Goal: Information Seeking & Learning: Learn about a topic

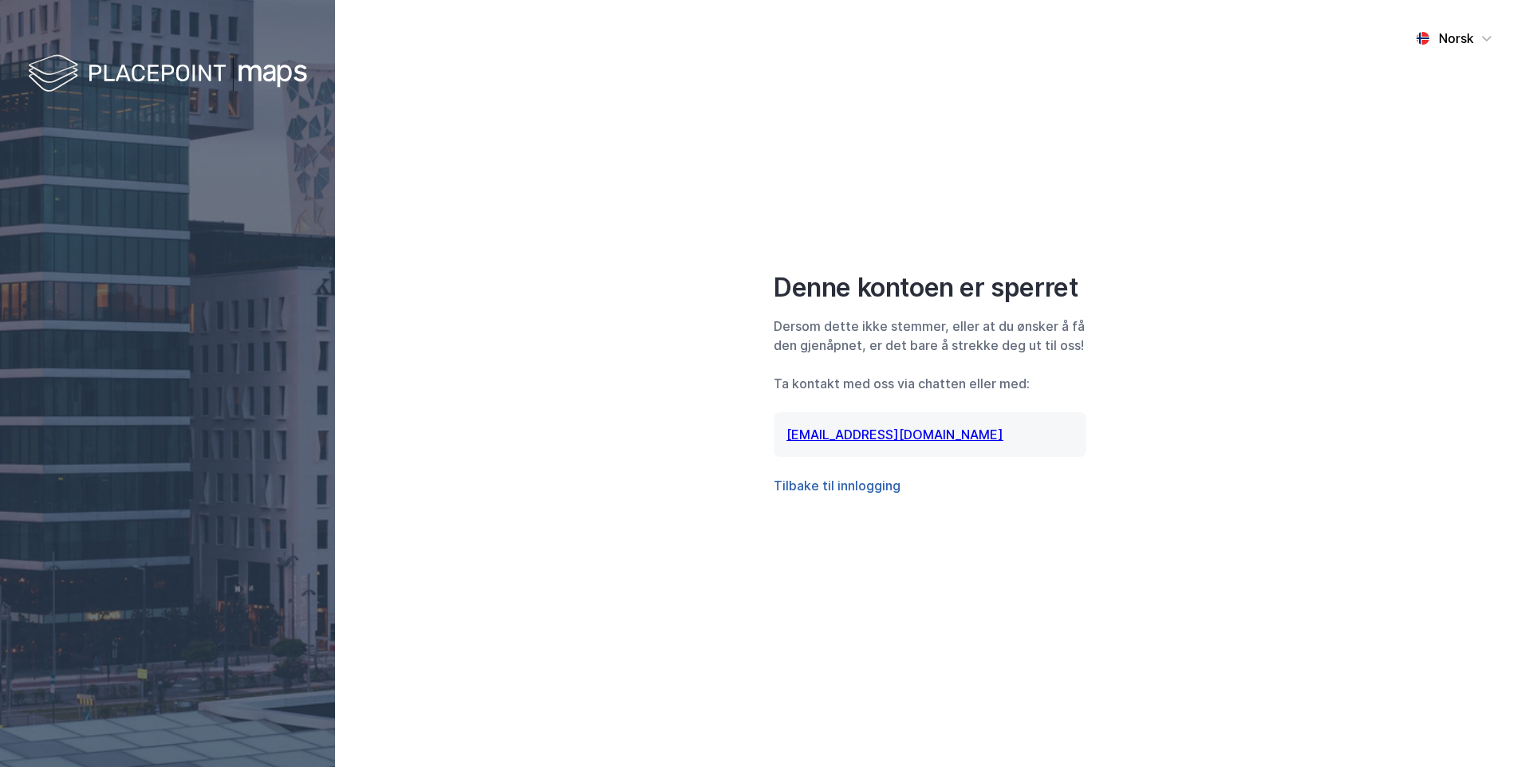
click at [848, 481] on button "Tilbake til innlogging" at bounding box center [837, 485] width 127 height 19
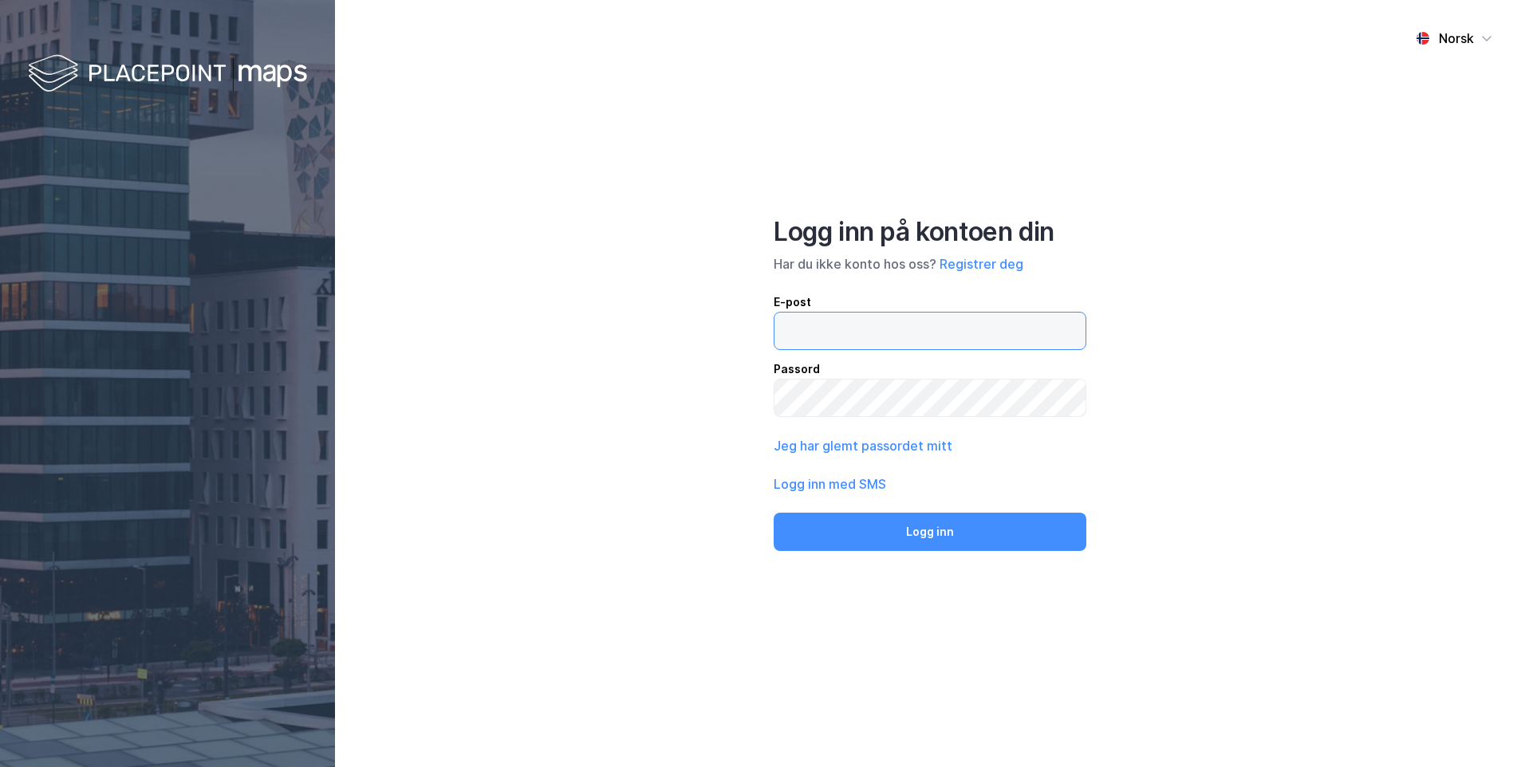
click at [831, 327] on input "email" at bounding box center [929, 331] width 311 height 37
click at [832, 329] on input "email" at bounding box center [929, 331] width 311 height 37
type input "roger.stenseide@nordea.no"
click at [774, 513] on button "Logg inn" at bounding box center [930, 532] width 313 height 38
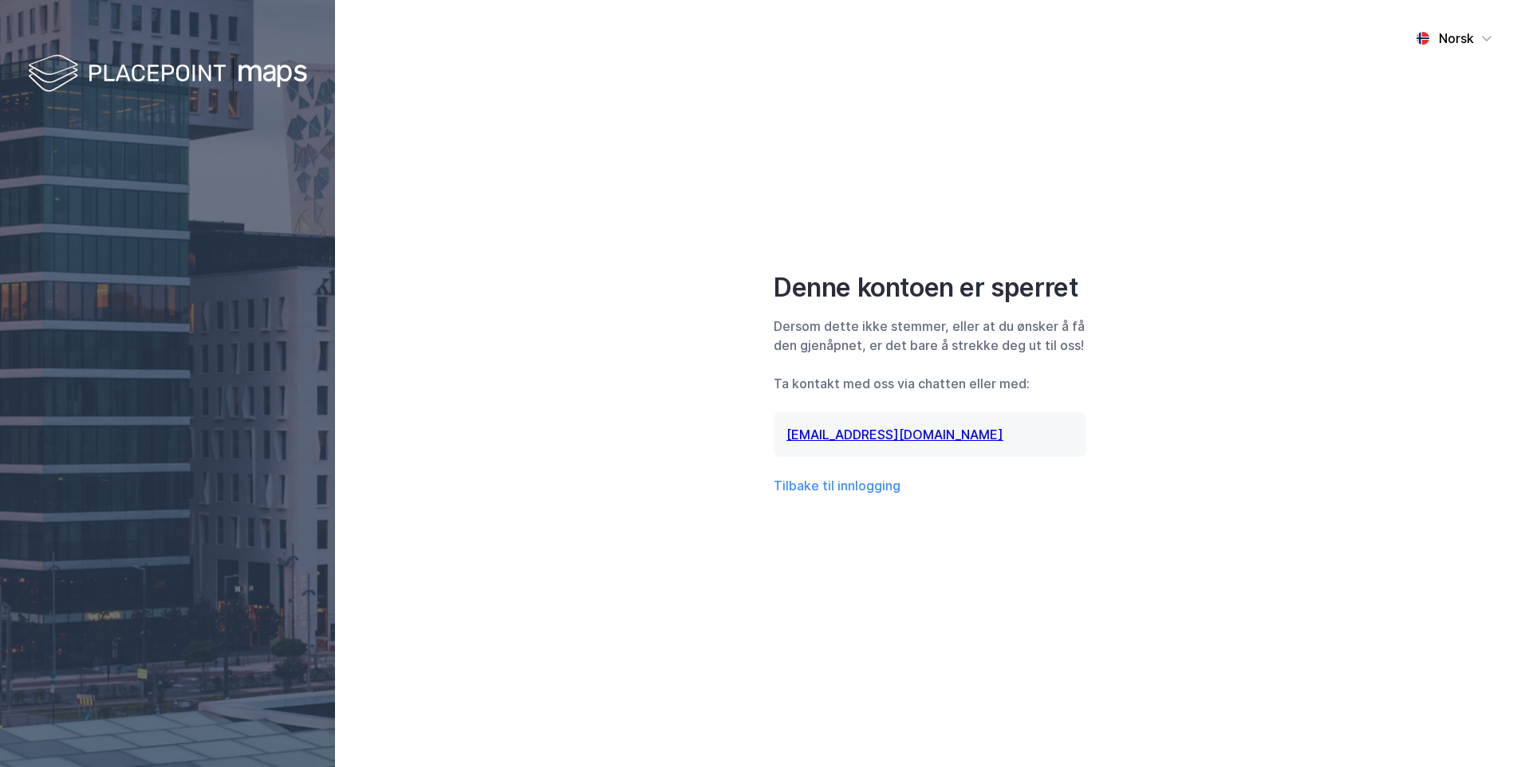
drag, startPoint x: 106, startPoint y: 78, endPoint x: 668, endPoint y: 90, distance: 562.4
click at [668, 90] on div "Norsk Denne kontoen er sperret Dersom dette ikke stemmer, eller at du ønsker å …" at bounding box center [930, 383] width 1190 height 767
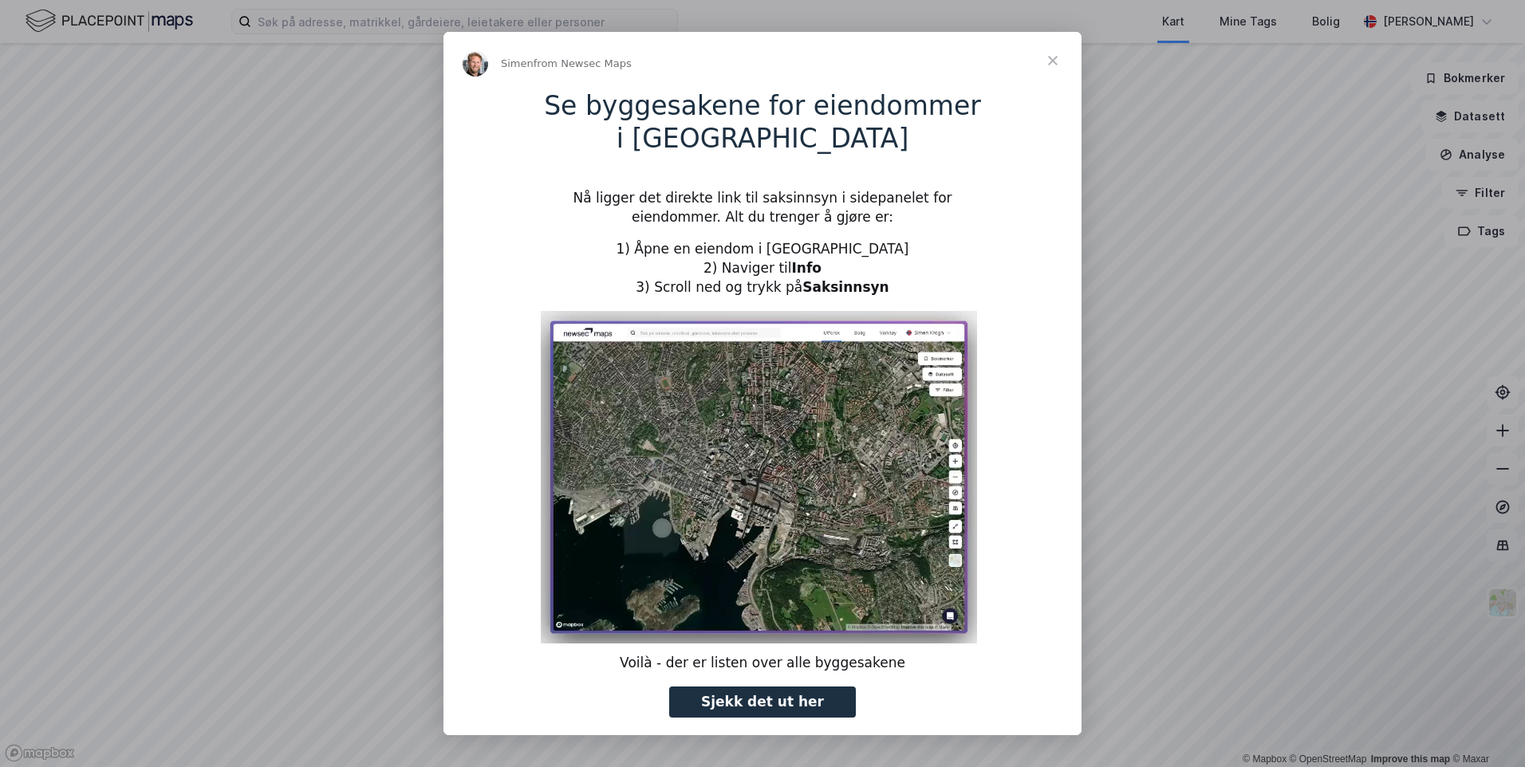
type input "79132"
click at [1053, 58] on span "Close" at bounding box center [1052, 60] width 57 height 57
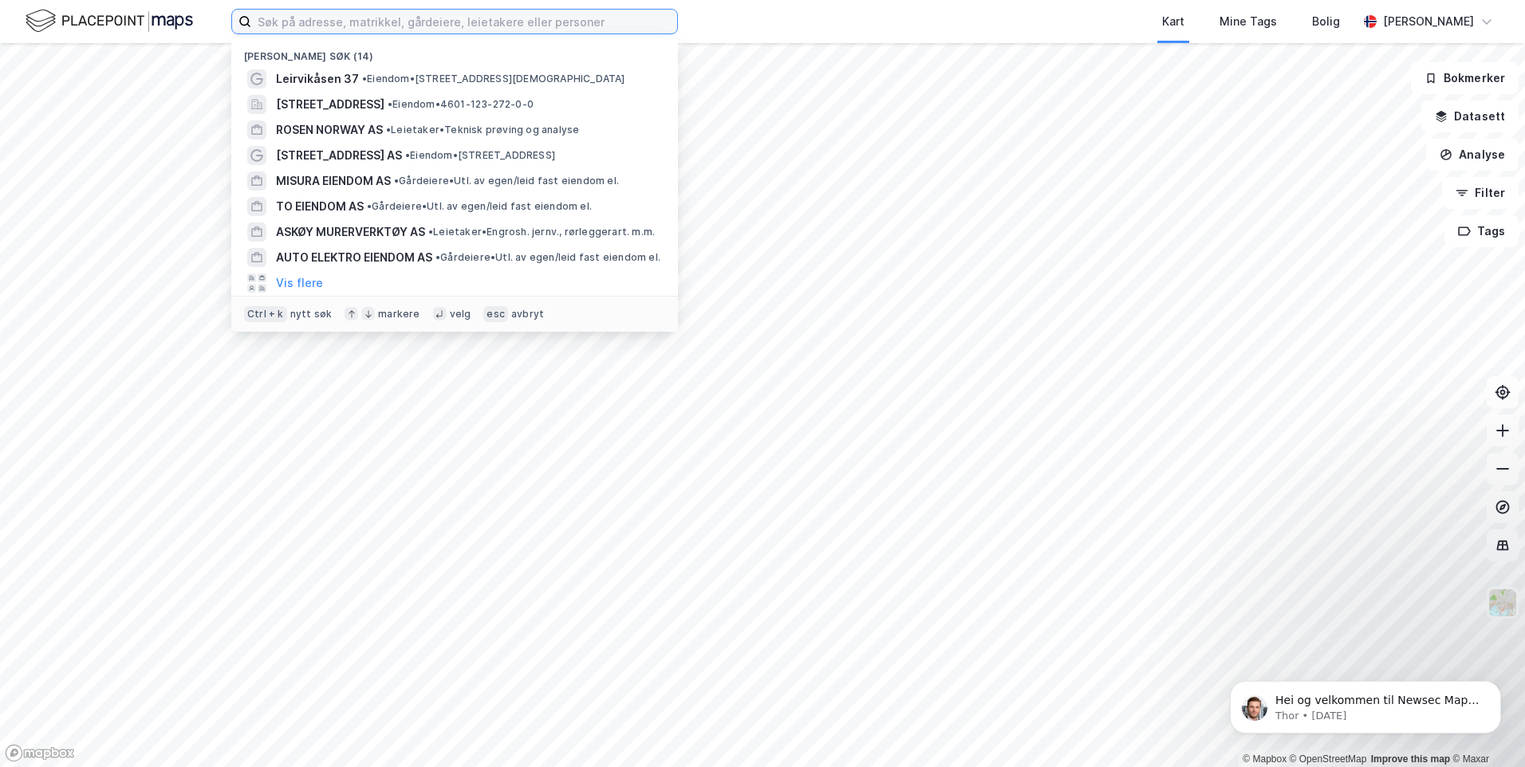
click at [301, 18] on input at bounding box center [464, 22] width 426 height 24
click at [509, 10] on input at bounding box center [464, 22] width 426 height 24
click at [500, 19] on input at bounding box center [464, 22] width 426 height 24
paste input "Kjøkkelvikbrekken 20"
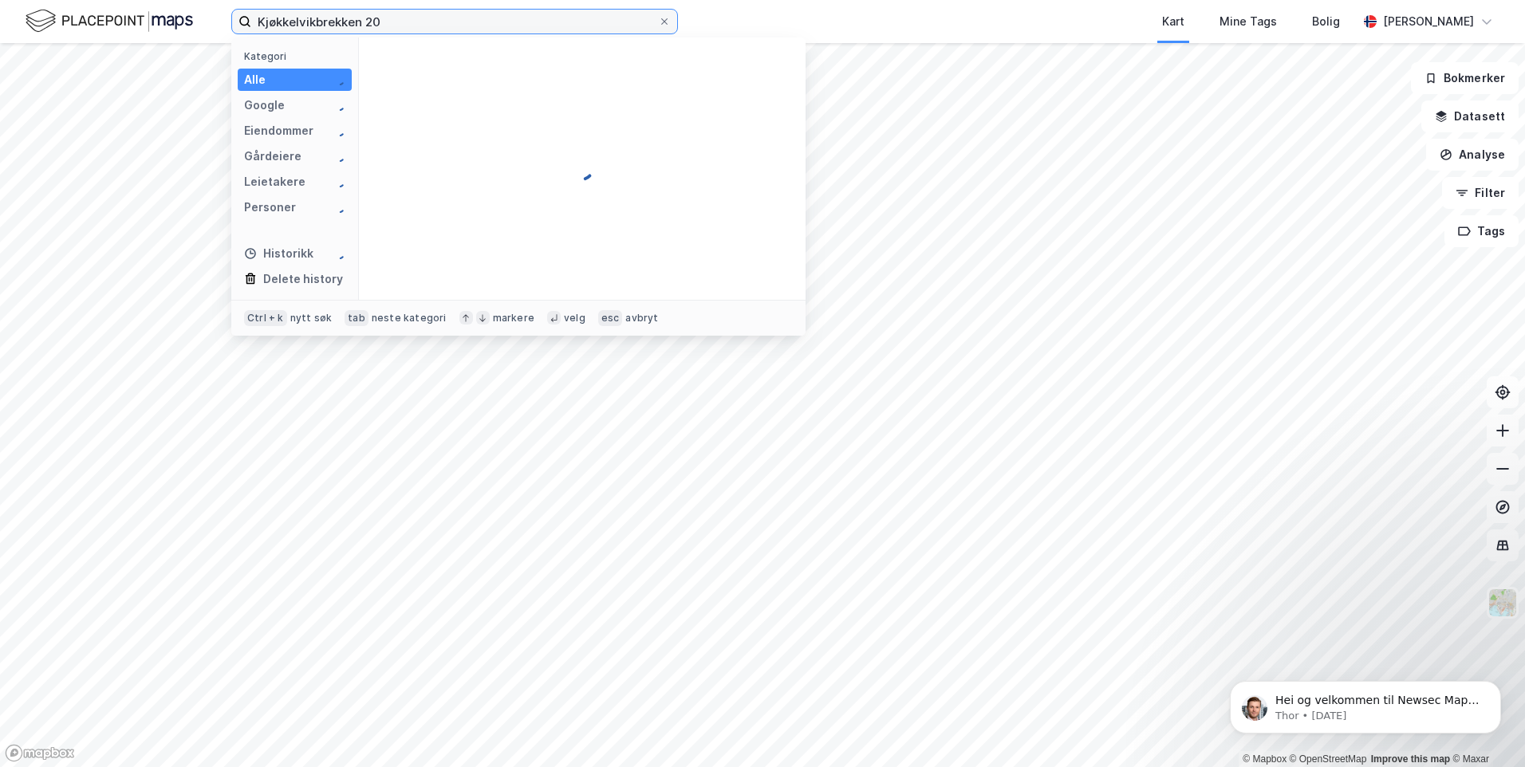
type input "Kjøkkelvikbrekken 20"
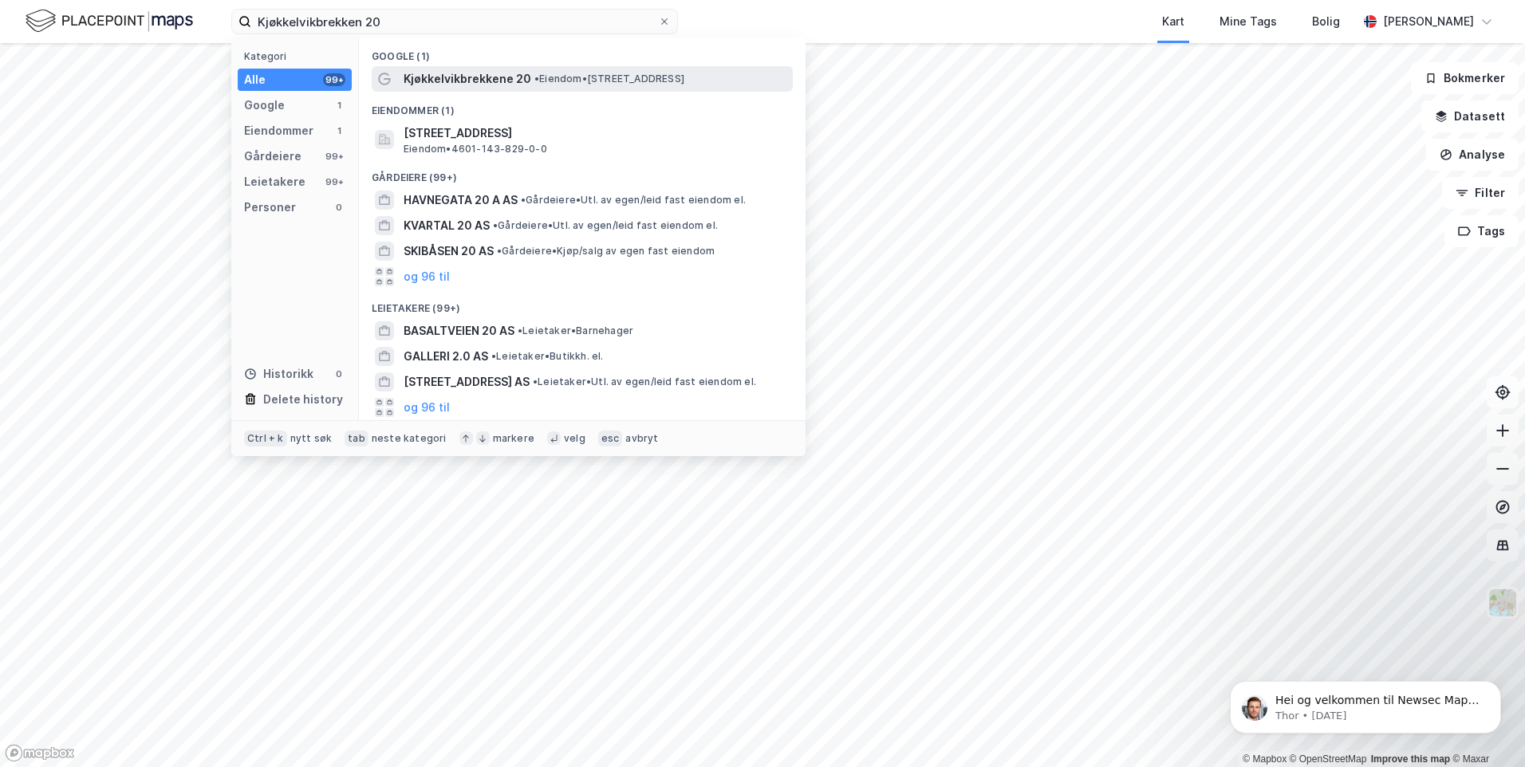
click at [509, 76] on span "Kjøkkelvikbrekkene 20" at bounding box center [468, 78] width 128 height 19
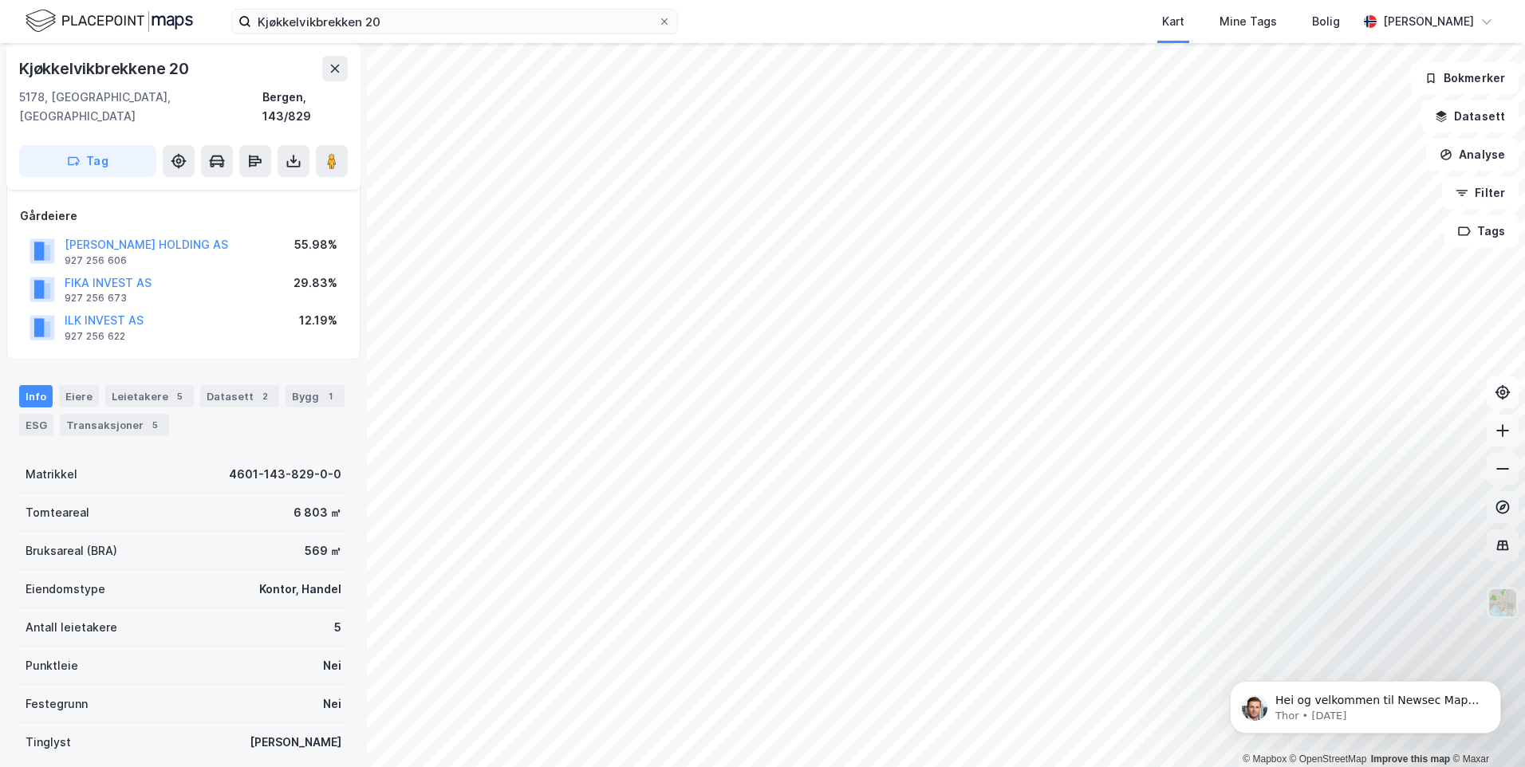
scroll to position [177, 0]
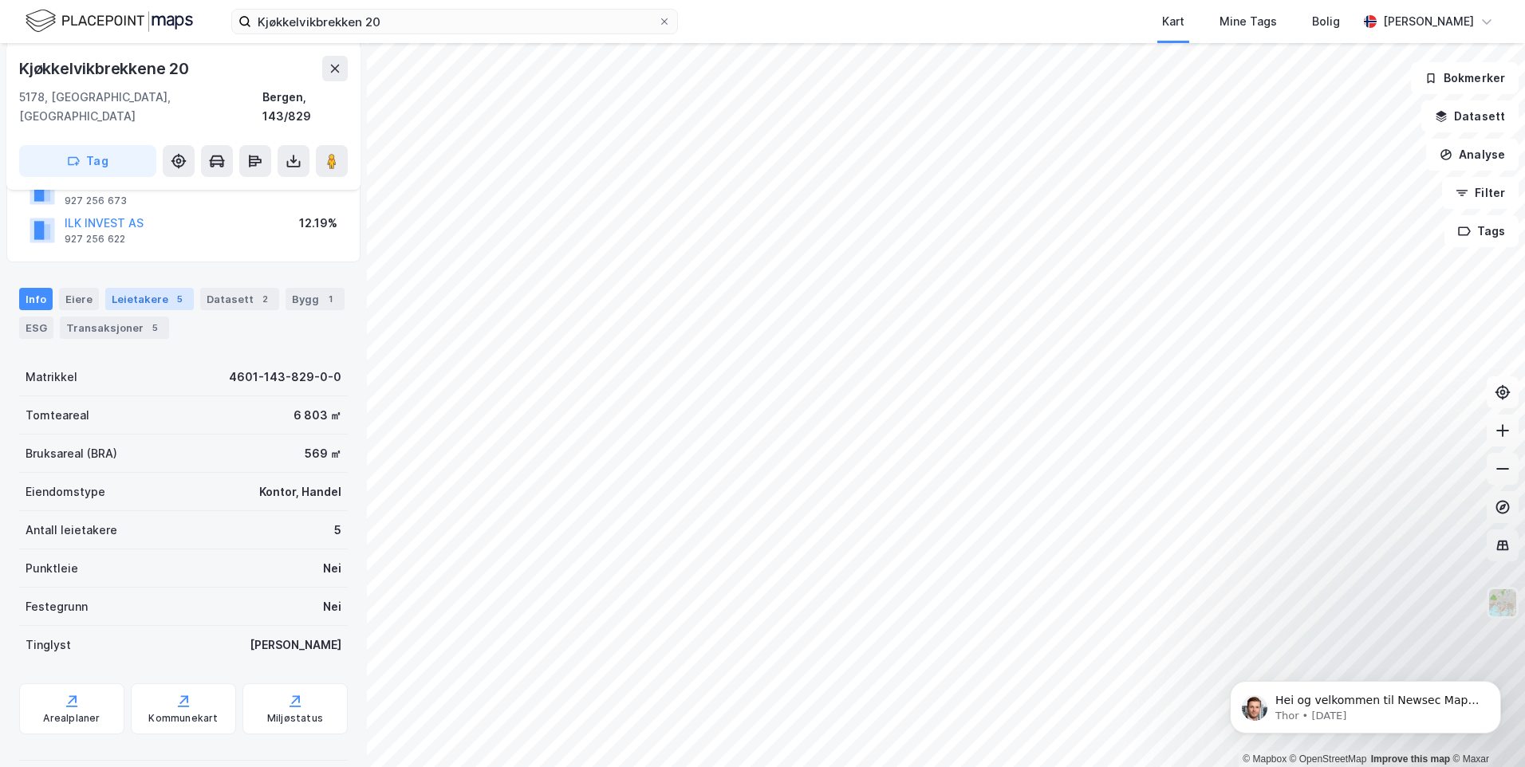
click at [153, 288] on div "Leietakere 5" at bounding box center [149, 299] width 89 height 22
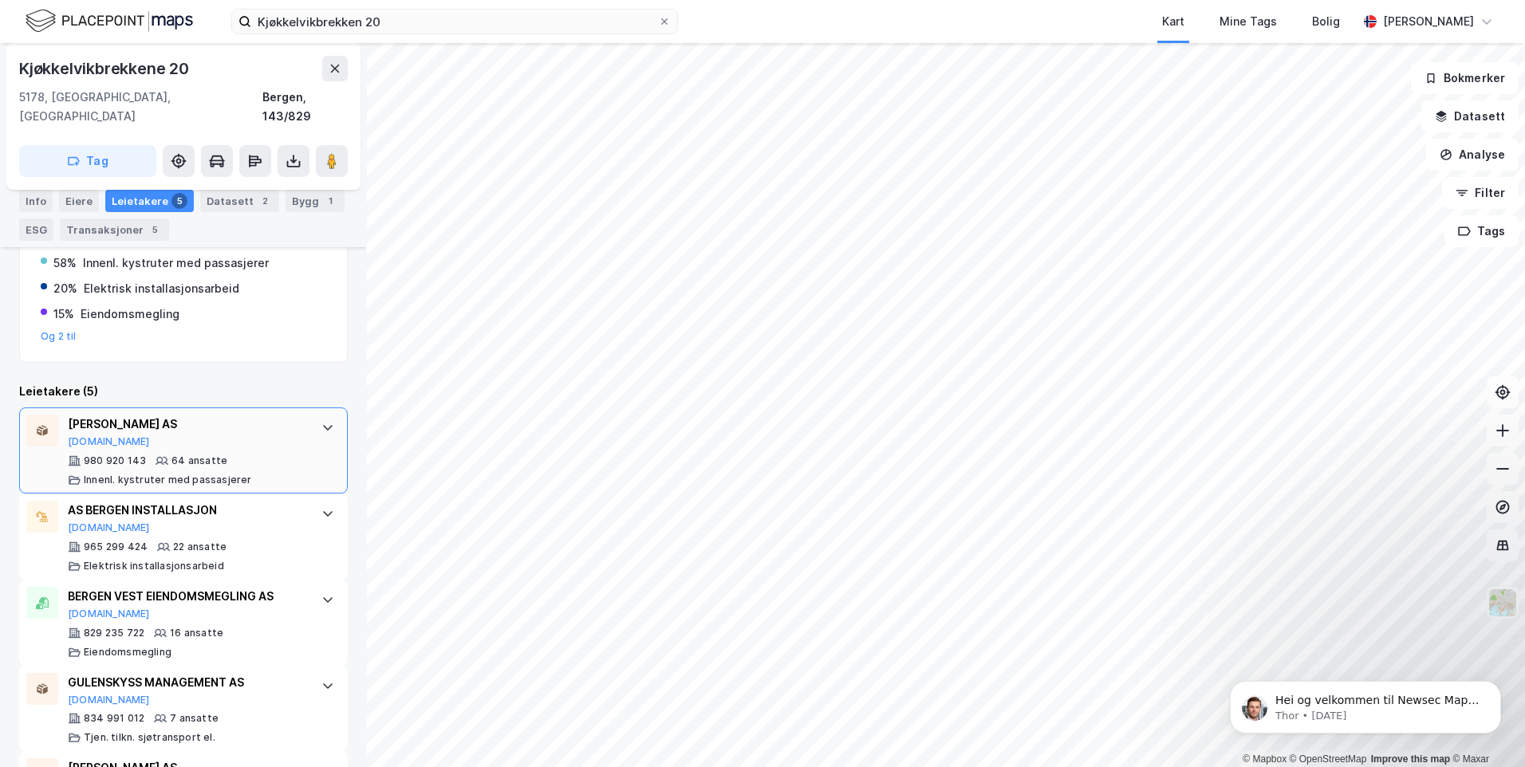
scroll to position [487, 0]
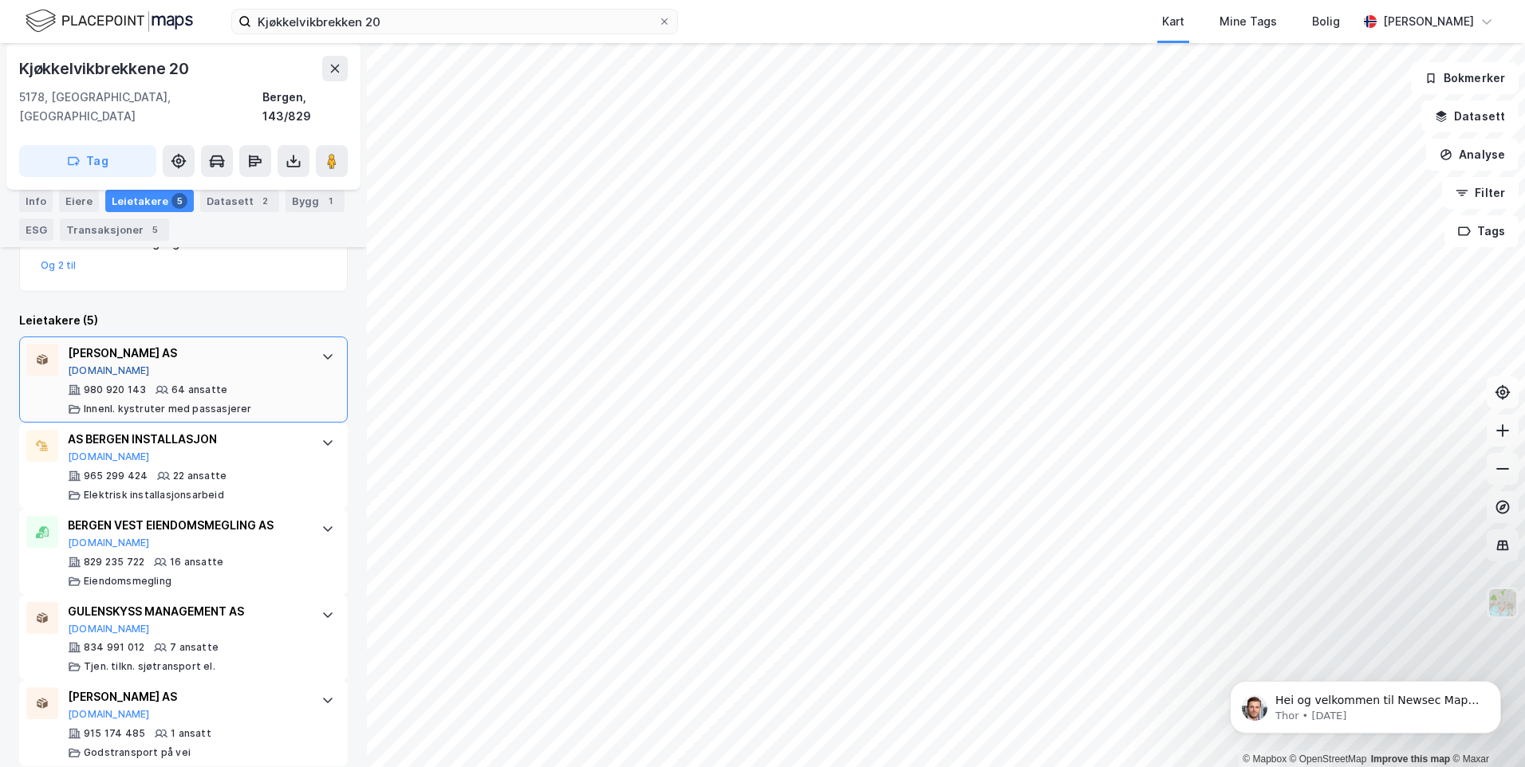
click at [86, 364] on button "[DOMAIN_NAME]" at bounding box center [109, 370] width 82 height 13
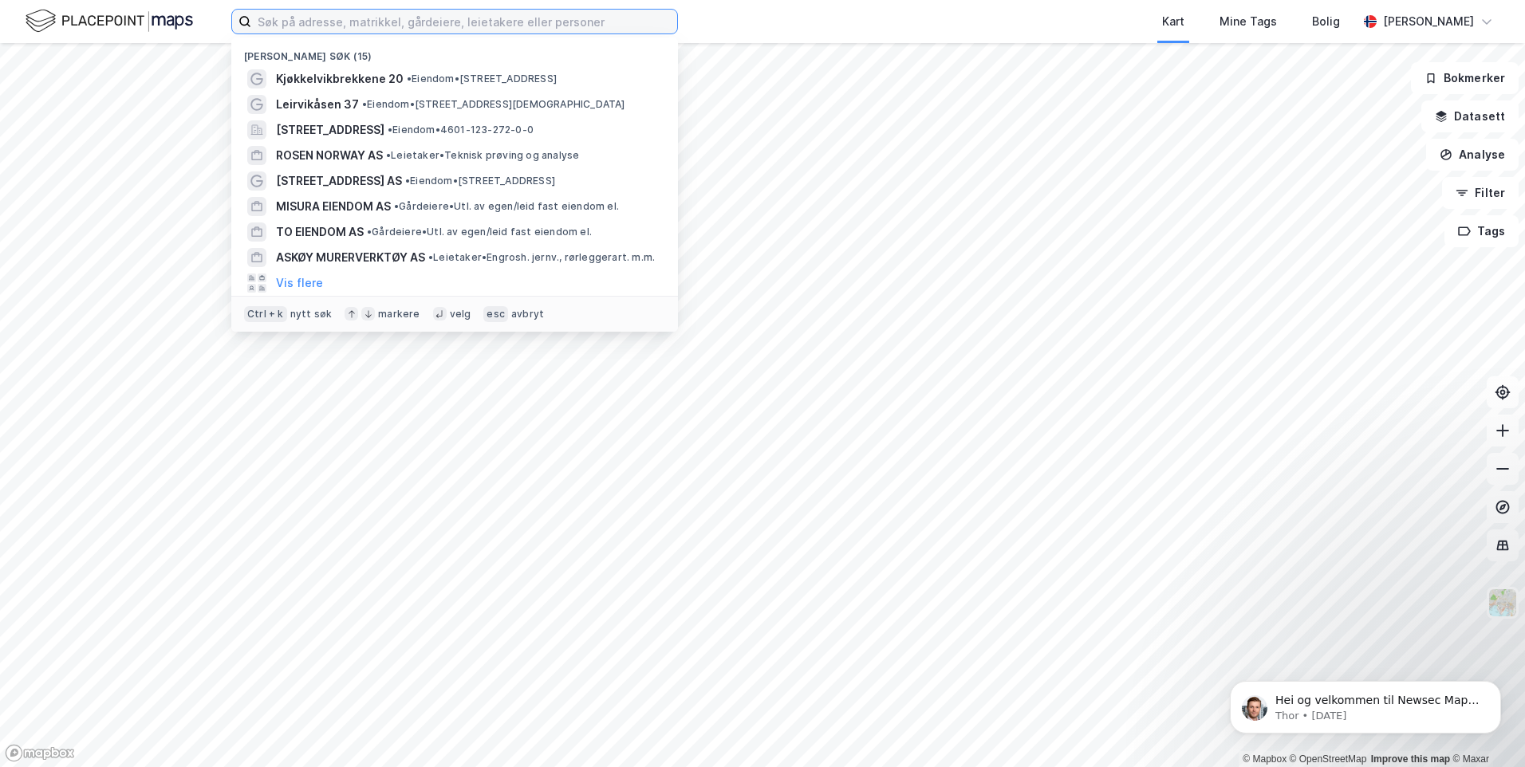
click at [338, 20] on input at bounding box center [464, 22] width 426 height 24
paste input "Kjøkkelvikbrekken 20"
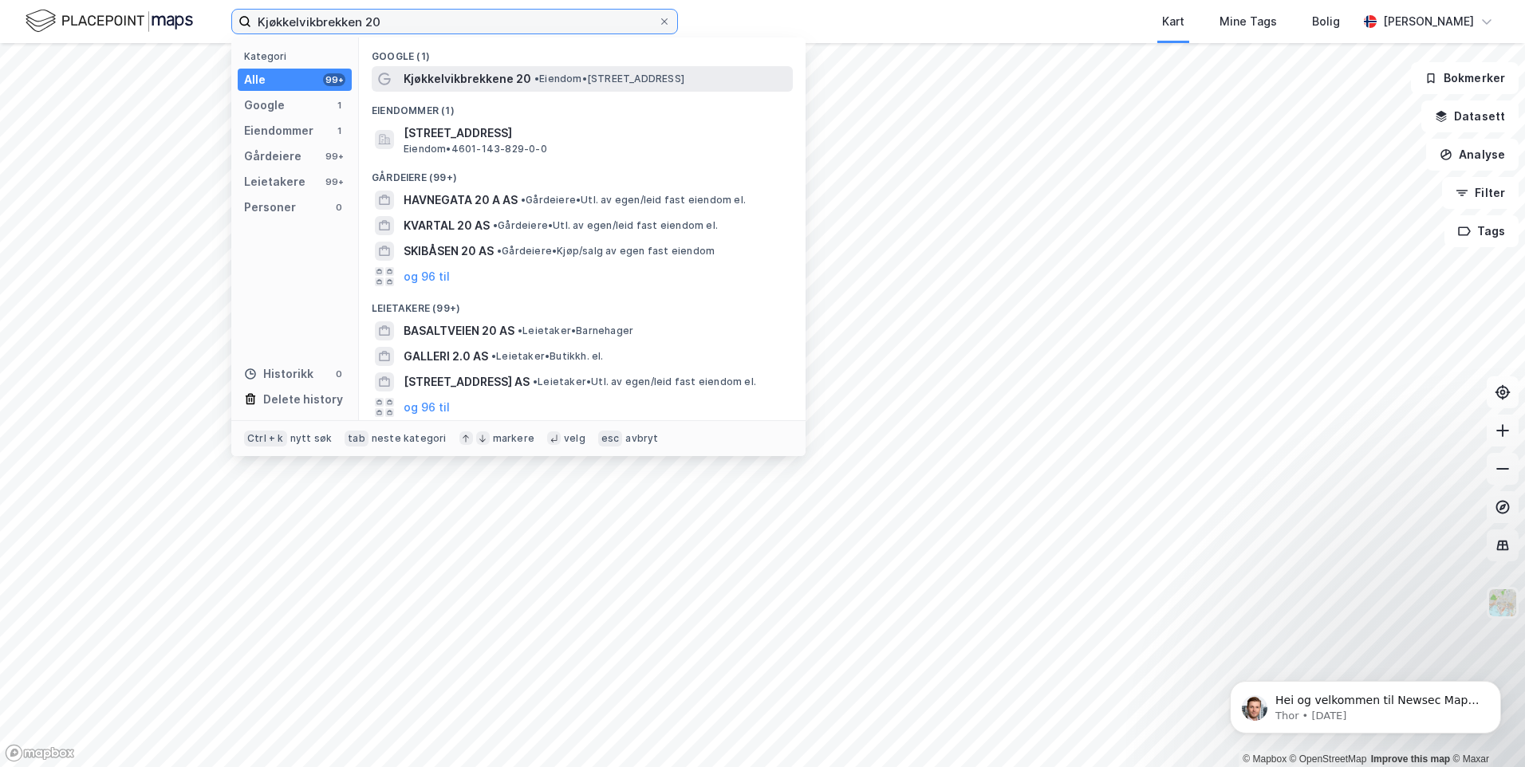
type input "Kjøkkelvikbrekken 20"
click at [454, 77] on span "Kjøkkelvikbrekkene 20" at bounding box center [468, 78] width 128 height 19
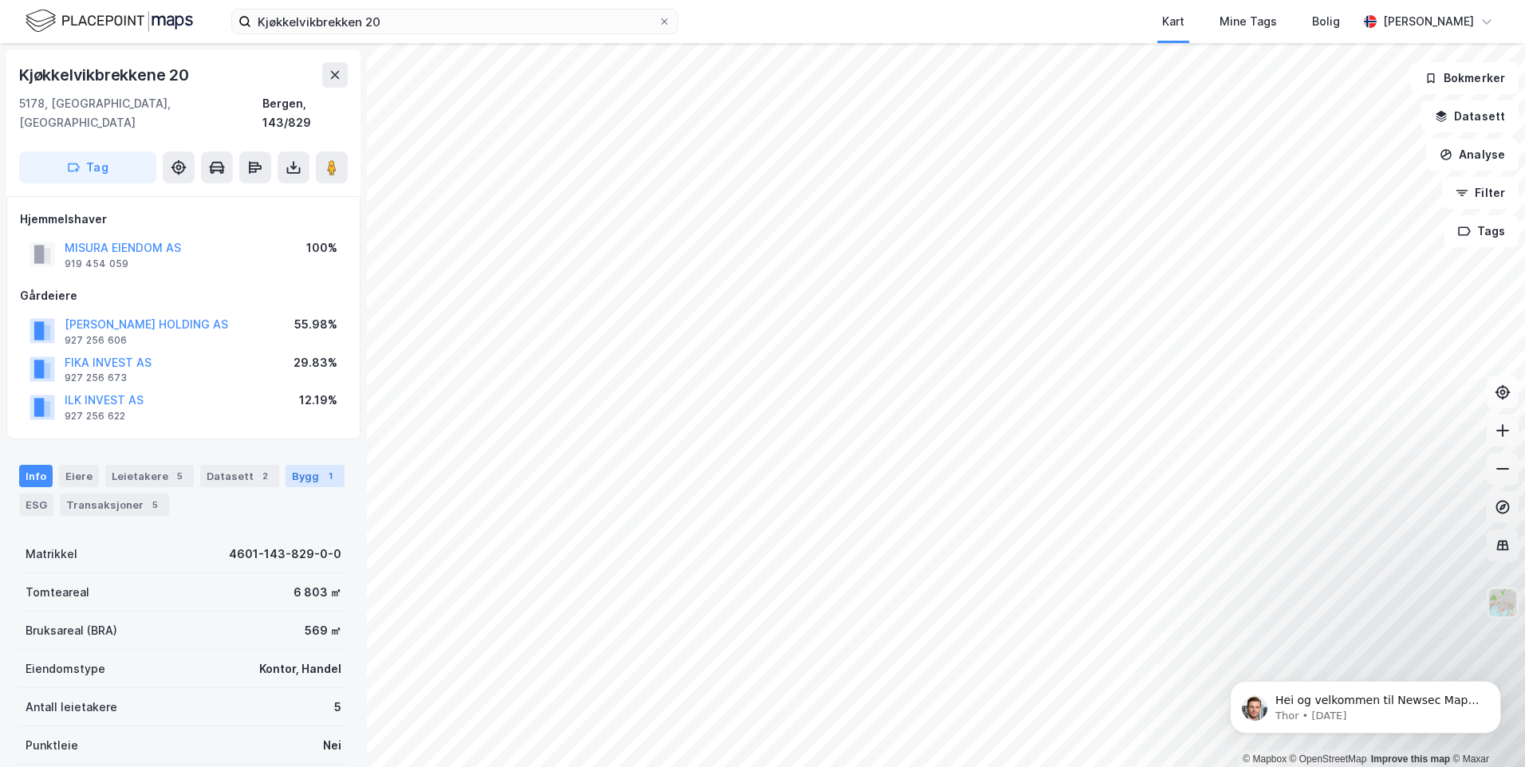
click at [288, 465] on div "Bygg 1" at bounding box center [315, 476] width 59 height 22
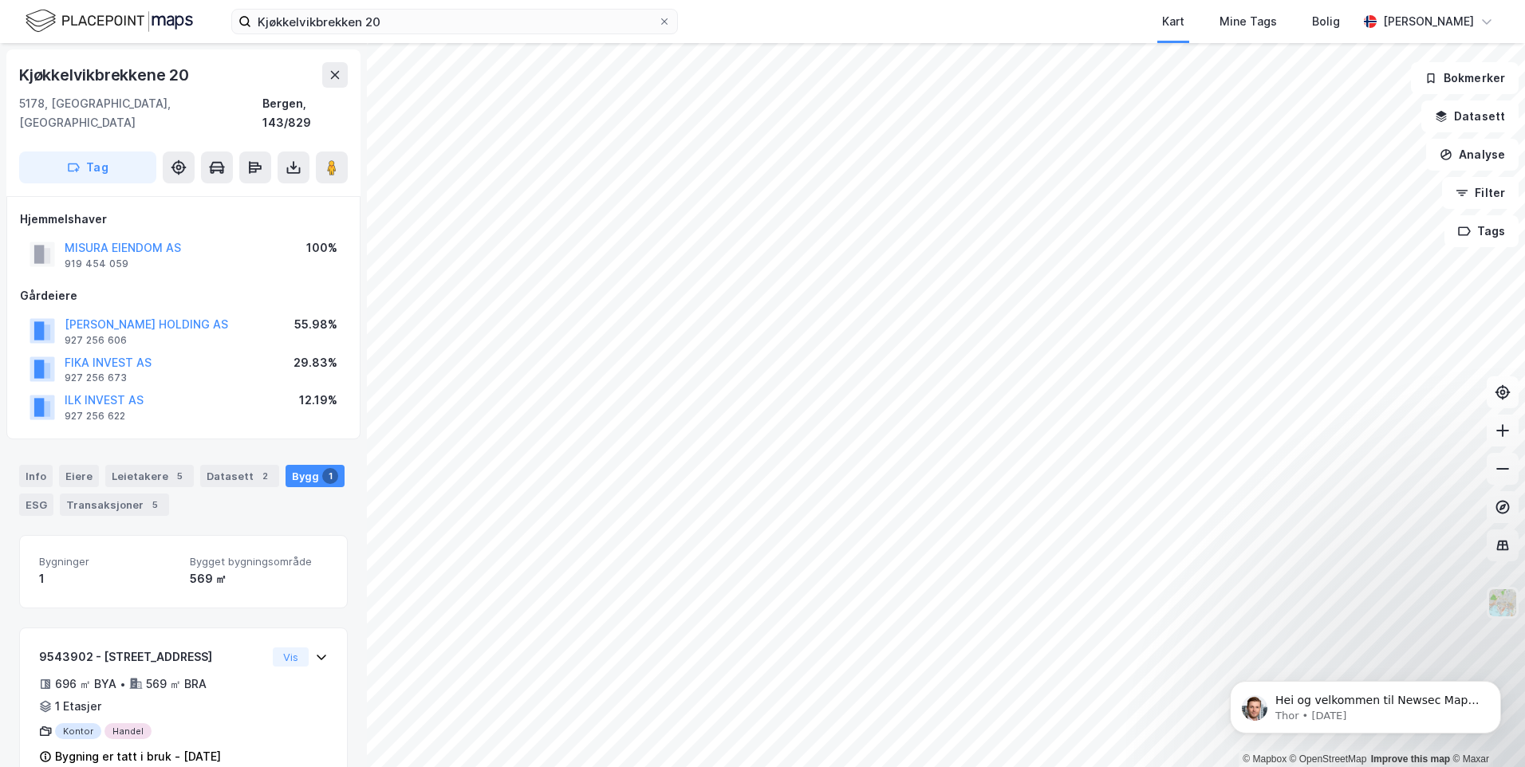
scroll to position [19, 0]
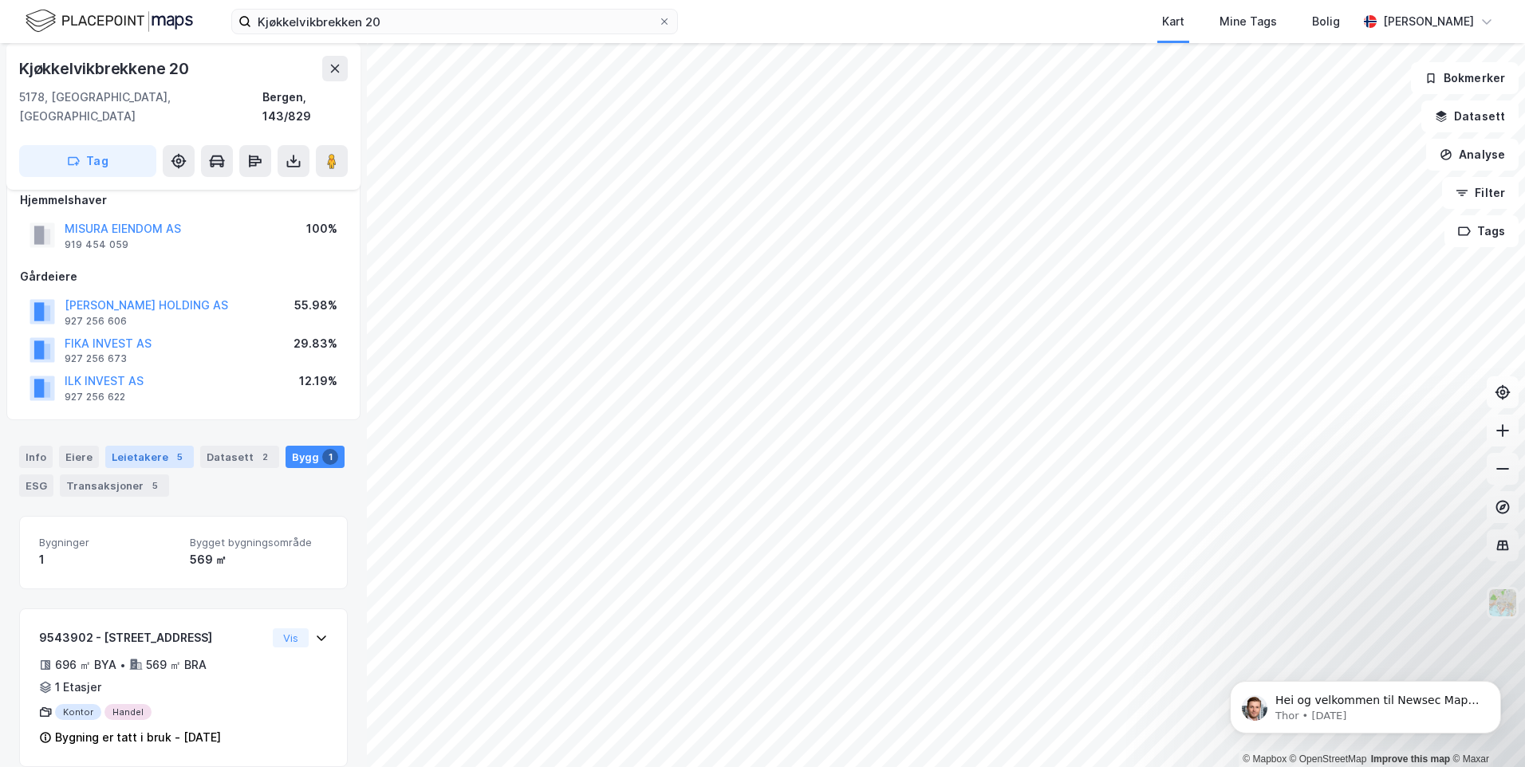
click at [132, 446] on div "Leietakere 5" at bounding box center [149, 457] width 89 height 22
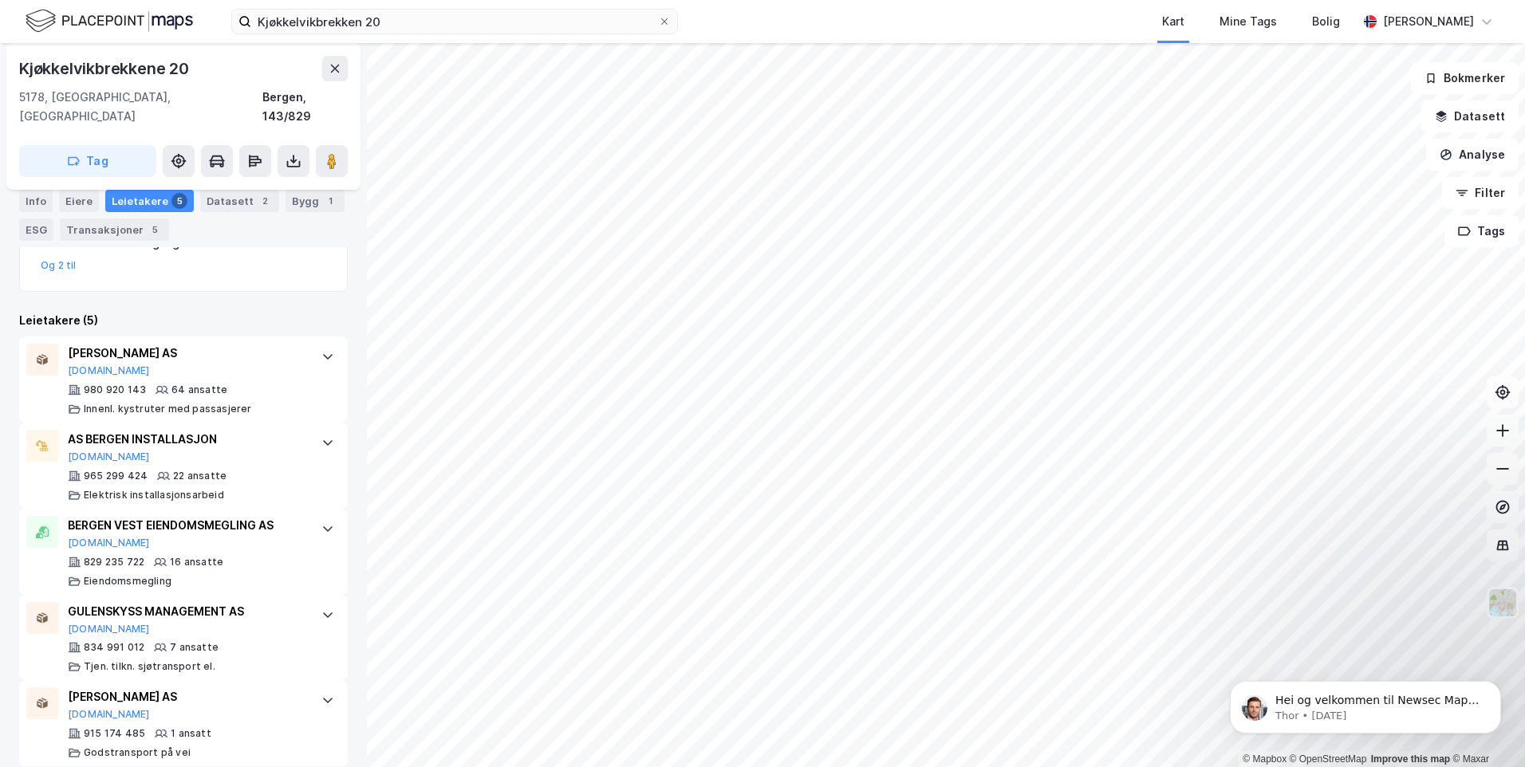
scroll to position [9, 0]
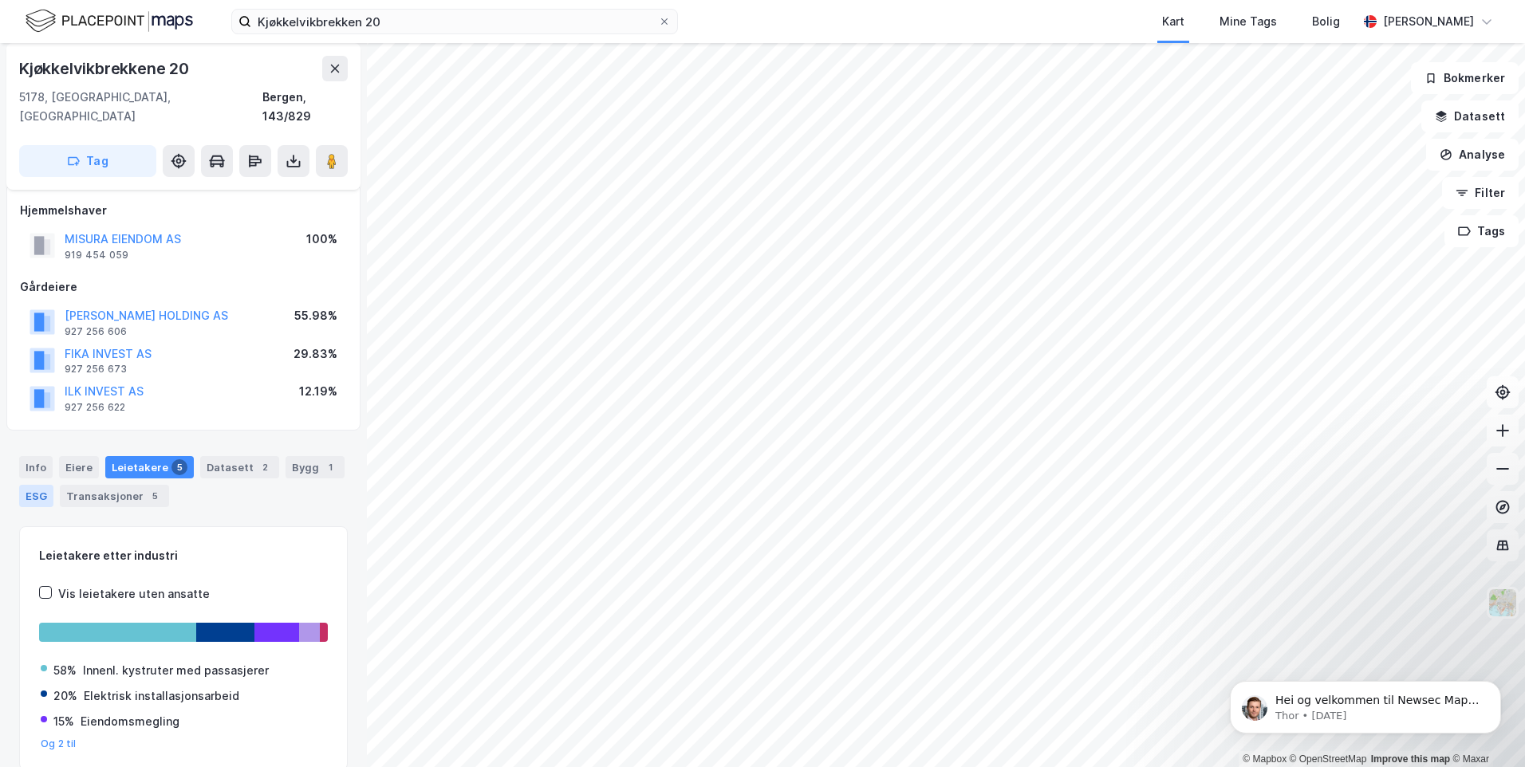
click at [45, 485] on div "ESG" at bounding box center [36, 496] width 34 height 22
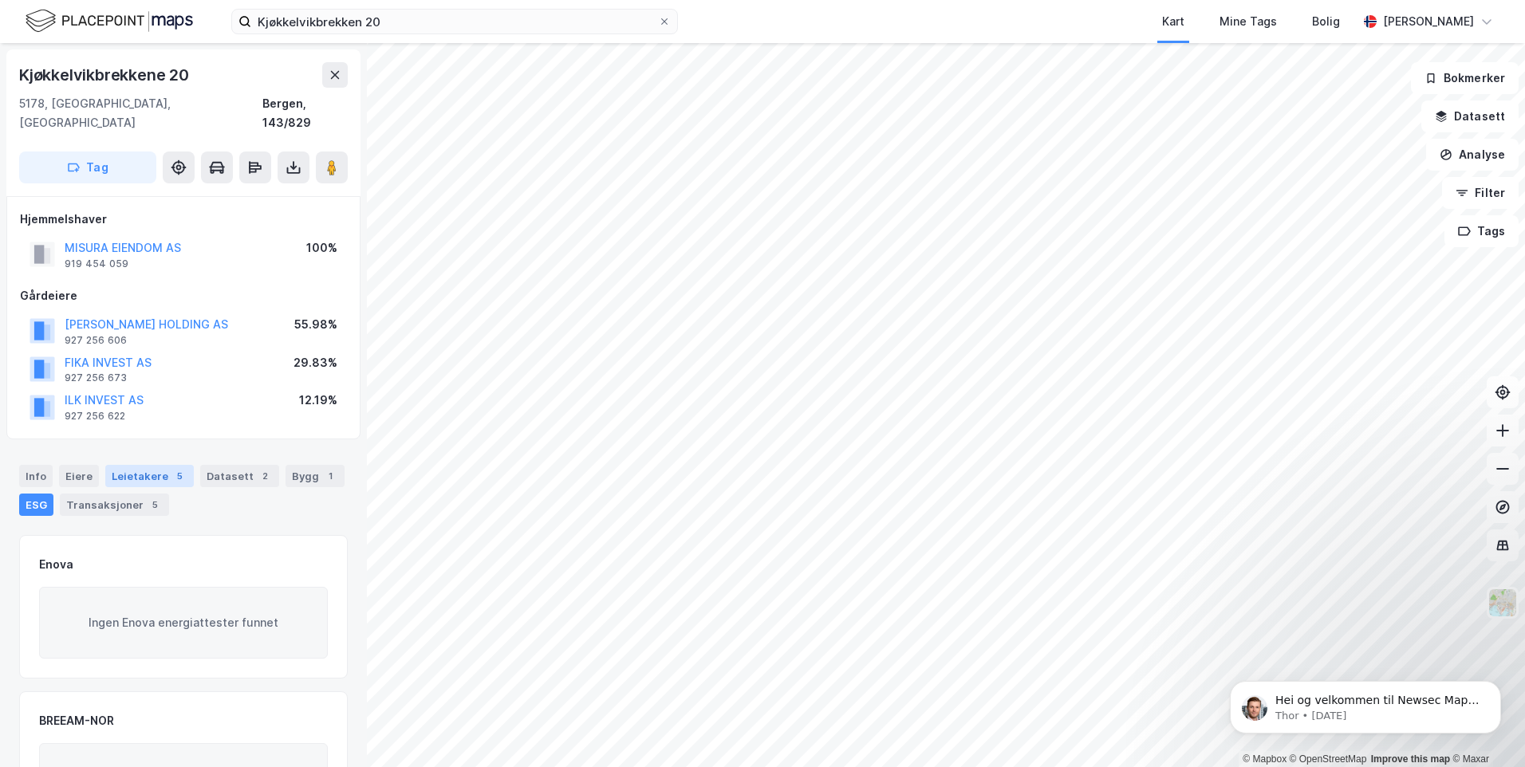
click at [147, 465] on div "Leietakere 5" at bounding box center [149, 476] width 89 height 22
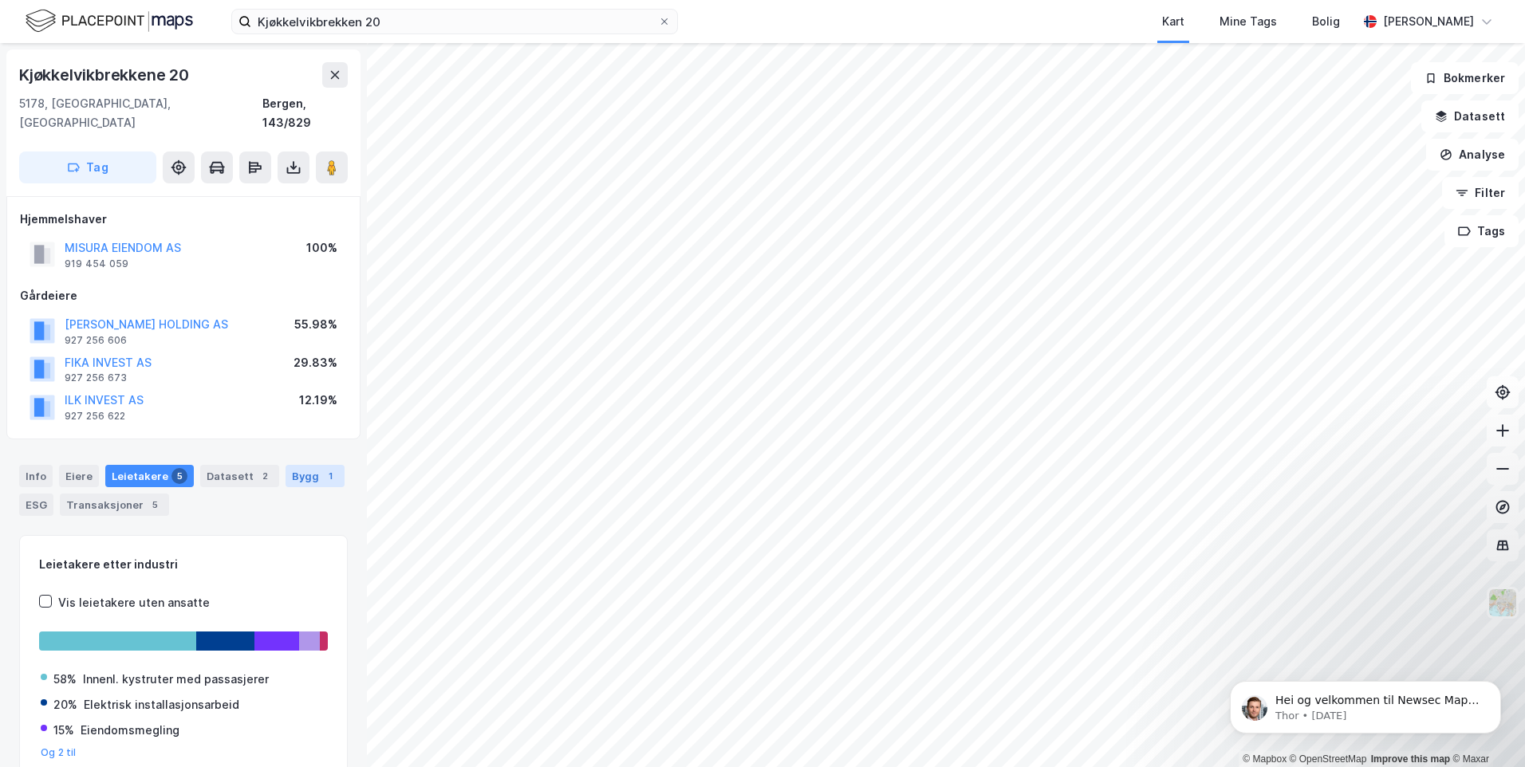
click at [290, 465] on div "Bygg 1" at bounding box center [315, 476] width 59 height 22
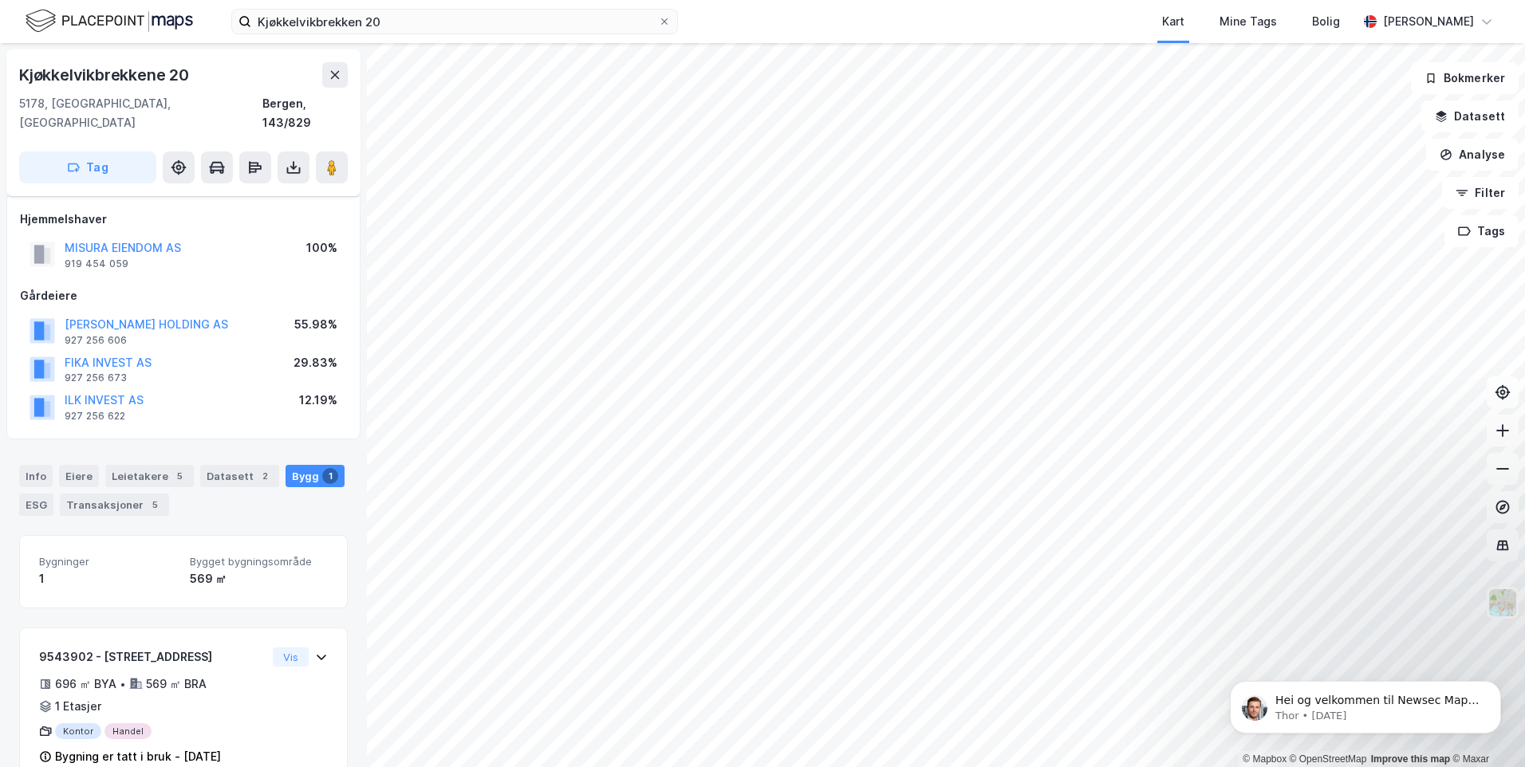
scroll to position [19, 0]
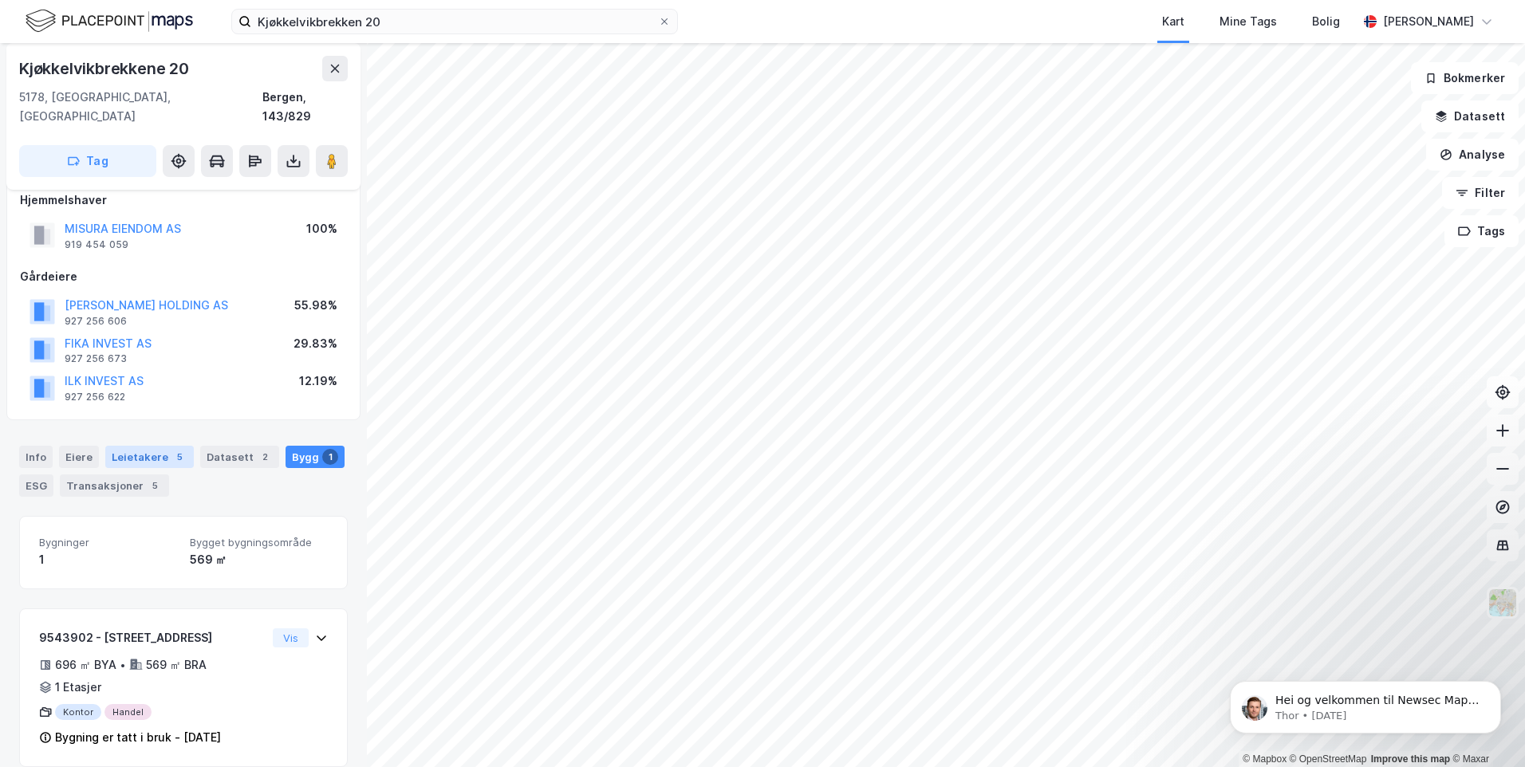
click at [132, 446] on div "Leietakere 5" at bounding box center [149, 457] width 89 height 22
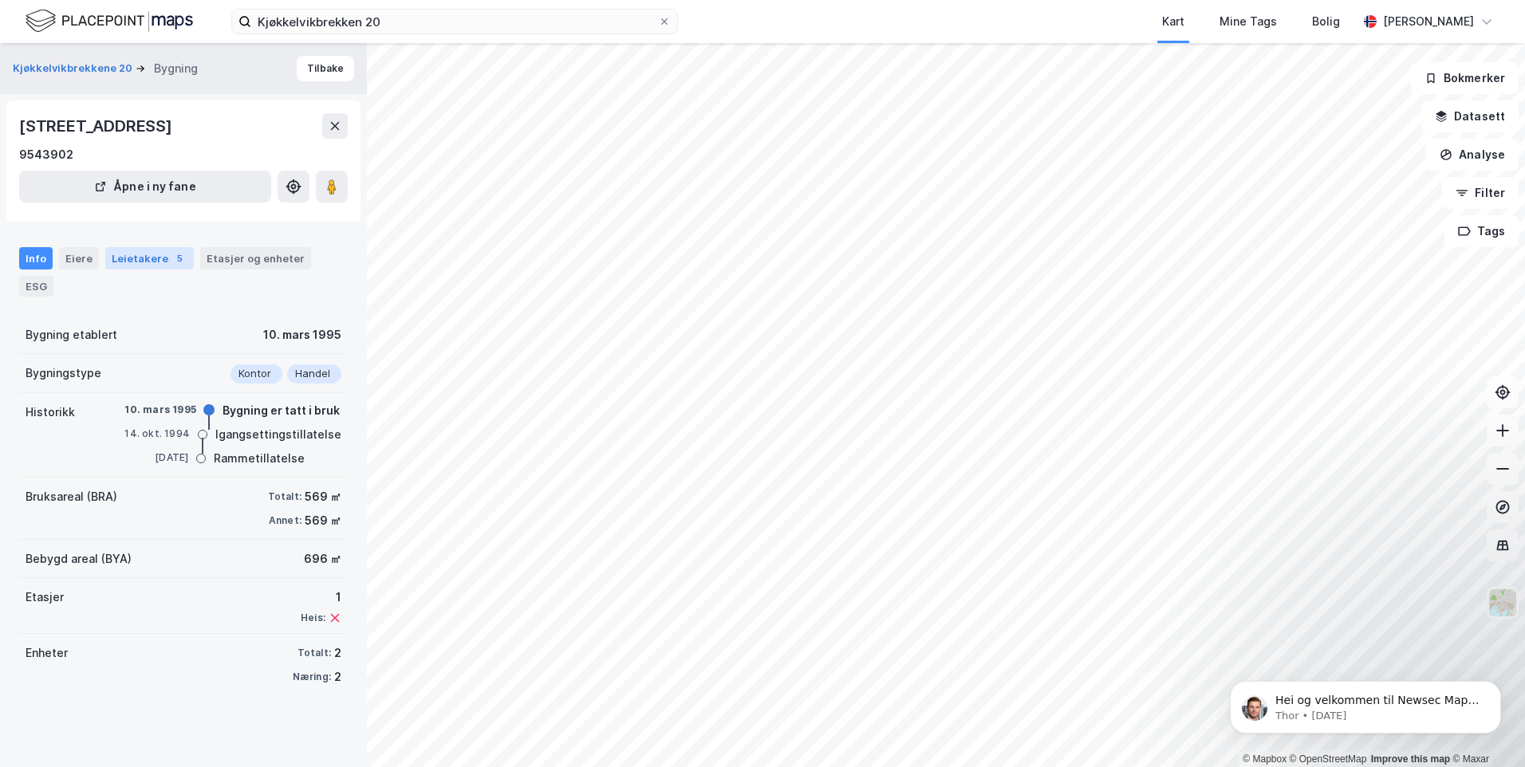
click at [149, 270] on div "Leietakere 5" at bounding box center [149, 258] width 89 height 22
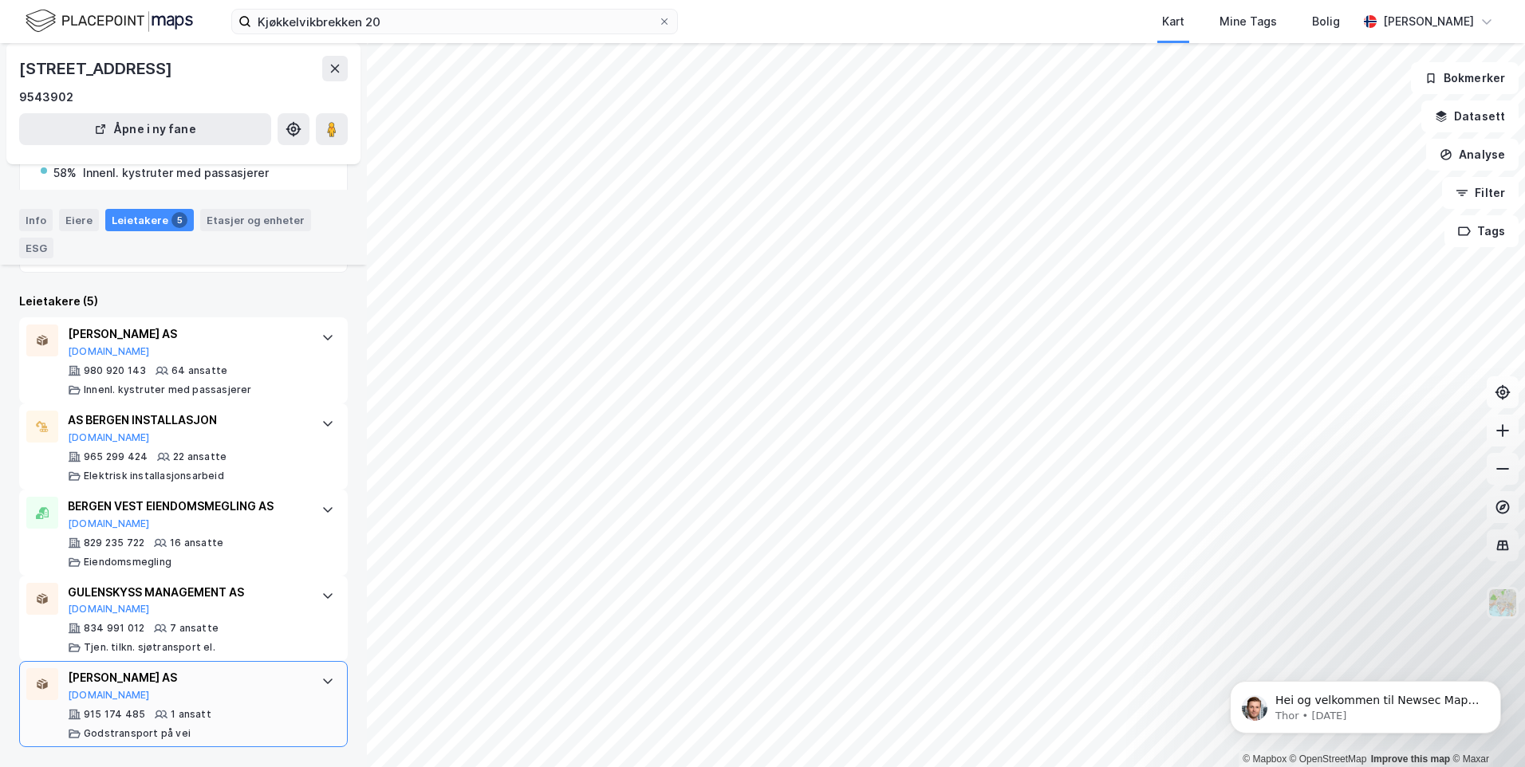
scroll to position [312, 0]
